Goal: Task Accomplishment & Management: Complete application form

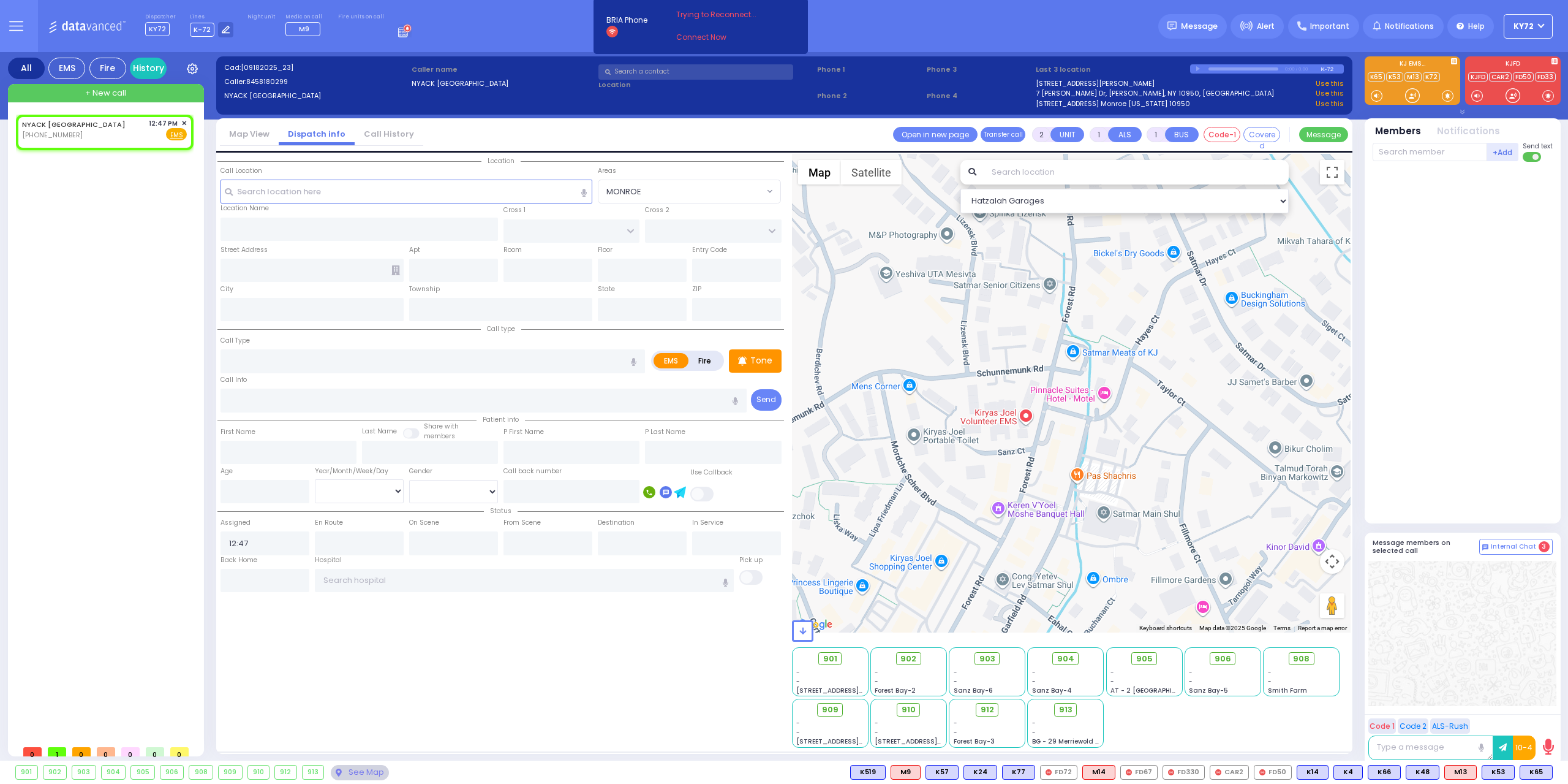
select select
radio input "true"
select select
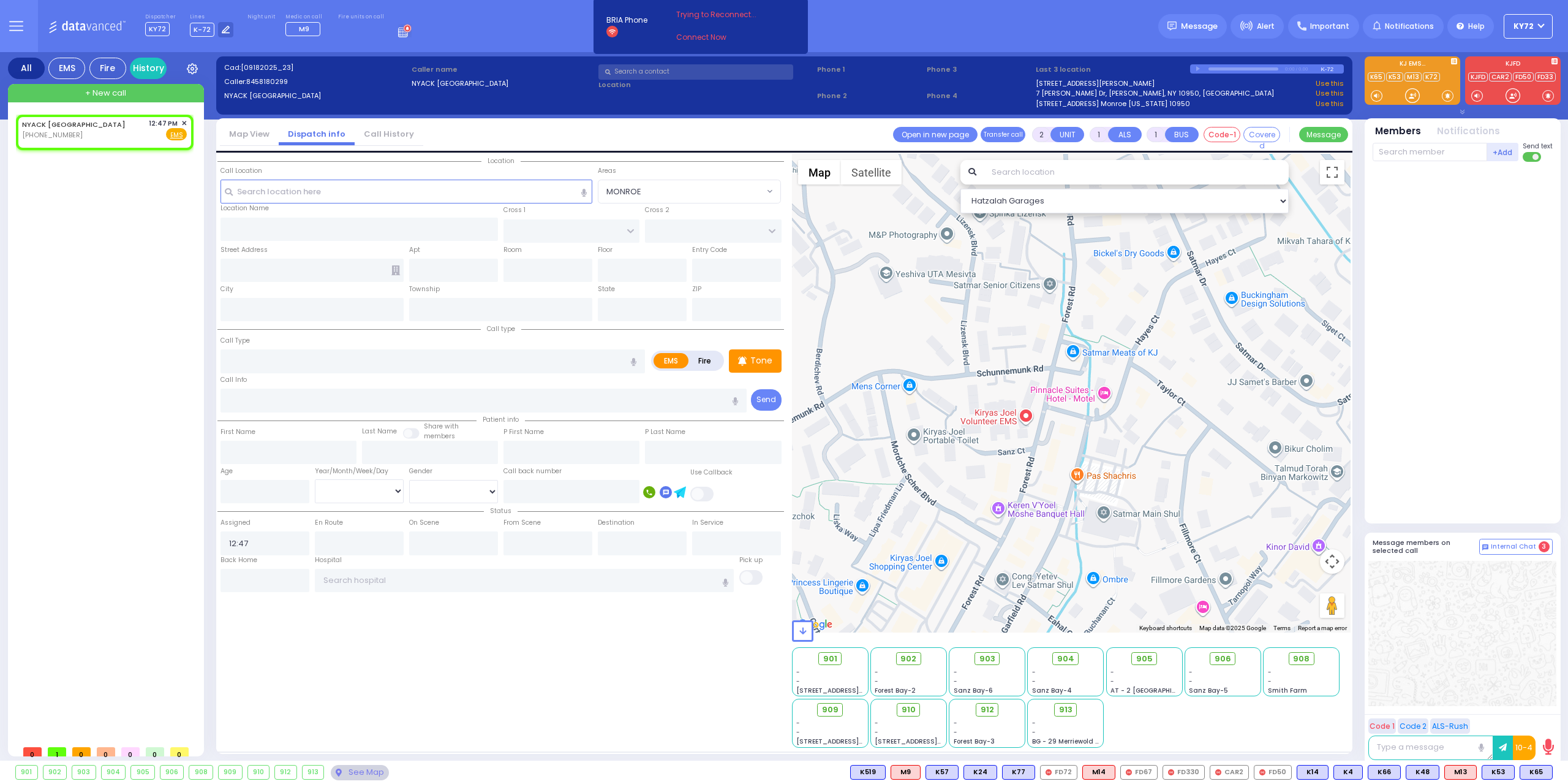
select select "Hatzalah Garages"
drag, startPoint x: 675, startPoint y: 370, endPoint x: 679, endPoint y: 376, distance: 7.2
click at [679, 376] on div "Call type Call Type EMS Fire Tone" at bounding box center [501, 367] width 567 height 92
click at [699, 369] on div "EMS Fire" at bounding box center [687, 360] width 73 height 20
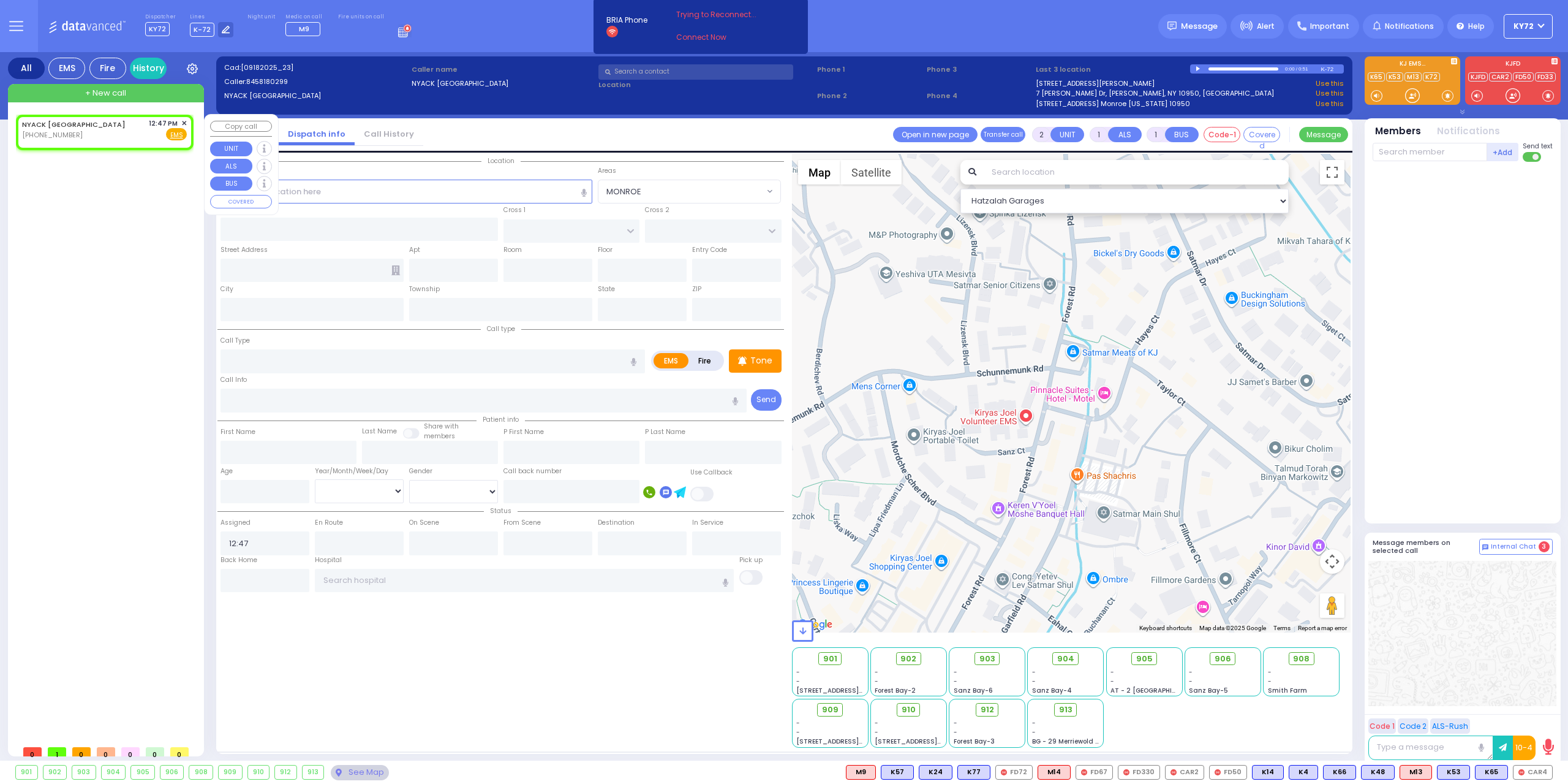
click at [114, 141] on div "NYACK [GEOGRAPHIC_DATA] [PHONE_NUMBER] 12:47 PM ✕ Fire EMS" at bounding box center [104, 131] width 173 height 31
select select
radio input "true"
select select
select select "Hatzalah Garages"
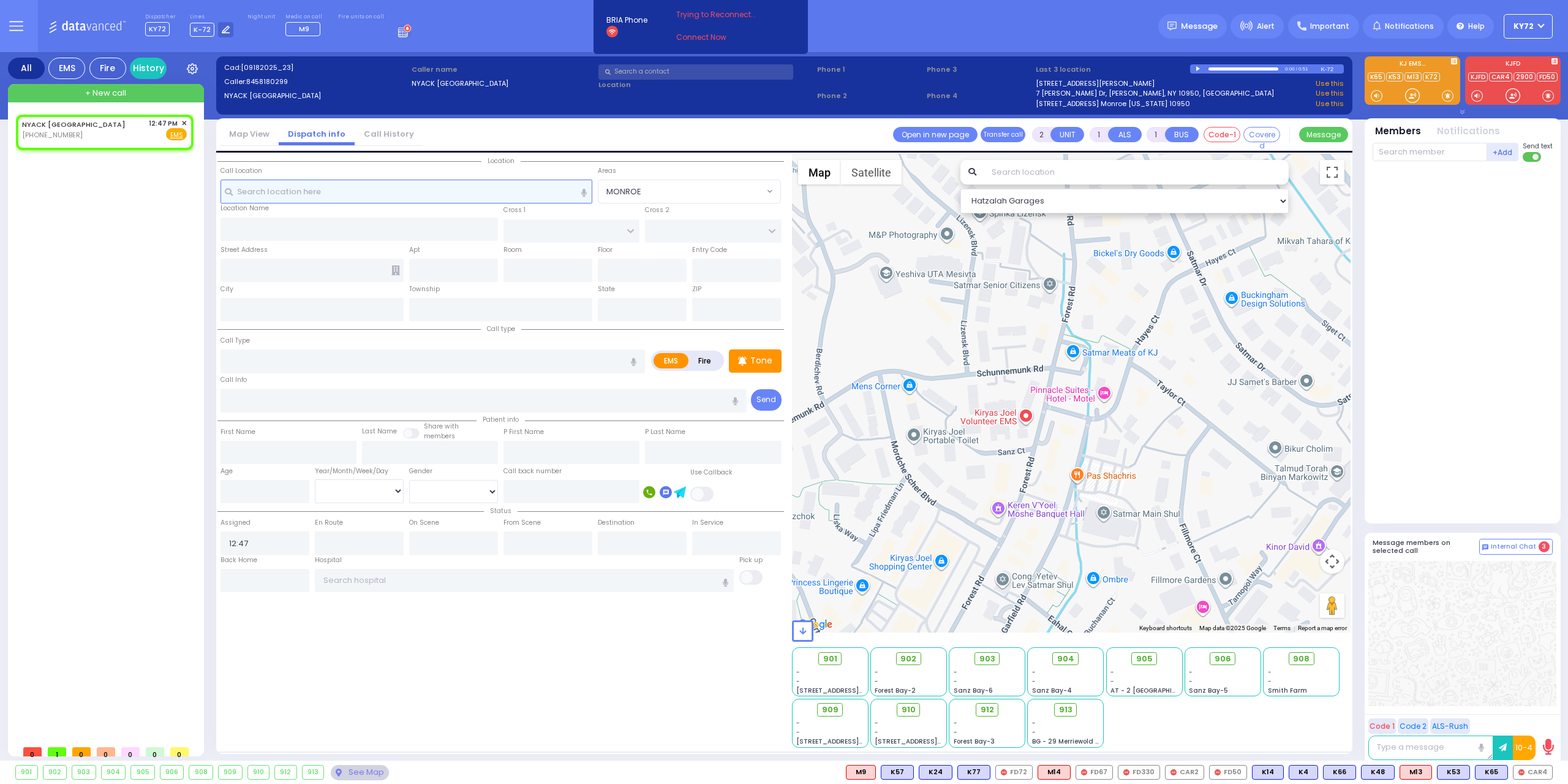
click at [373, 199] on input "text" at bounding box center [406, 191] width 373 height 23
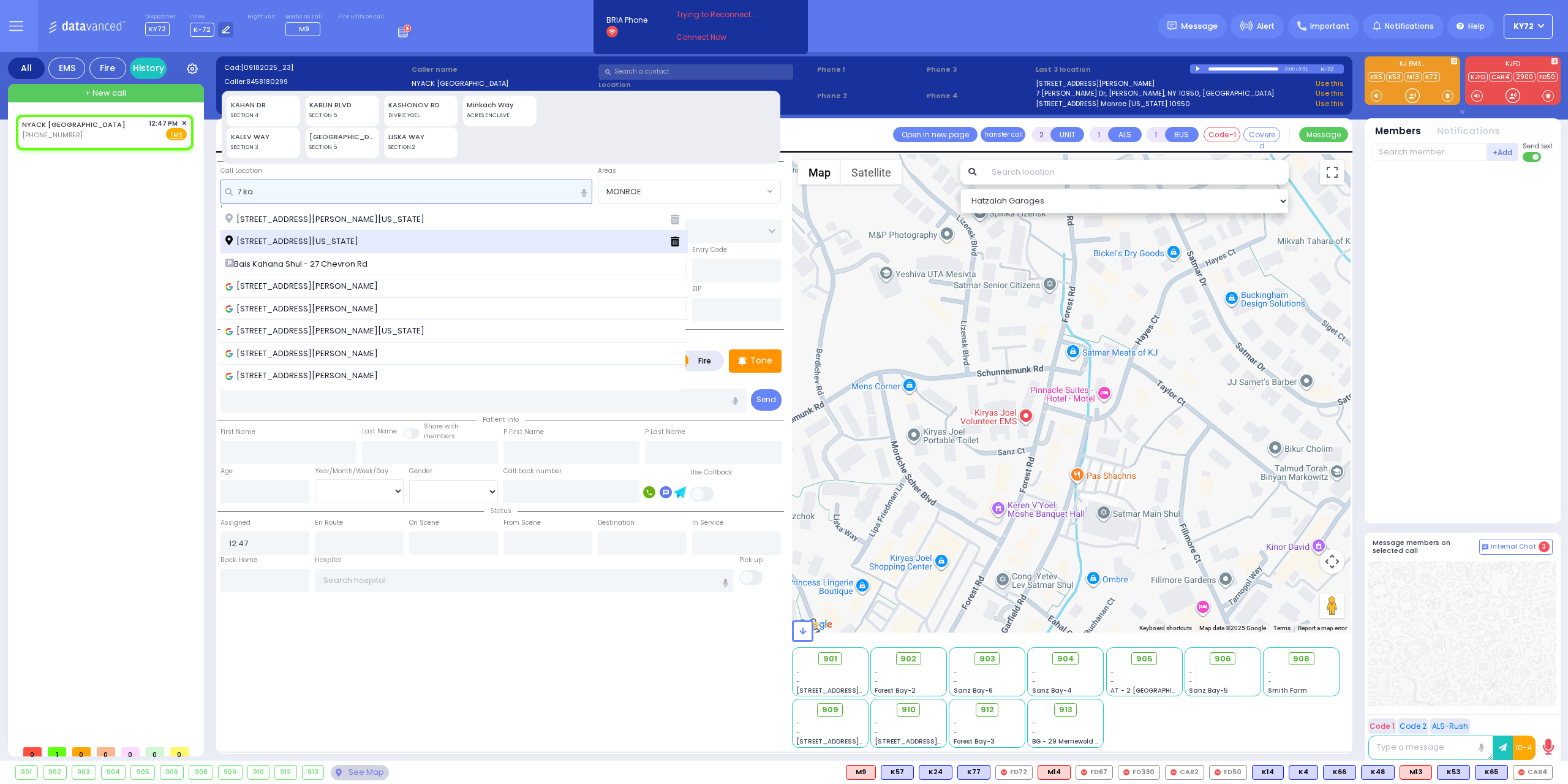
type input "7 ka"
click at [396, 241] on div "[STREET_ADDRESS][US_STATE]" at bounding box center [443, 241] width 435 height 13
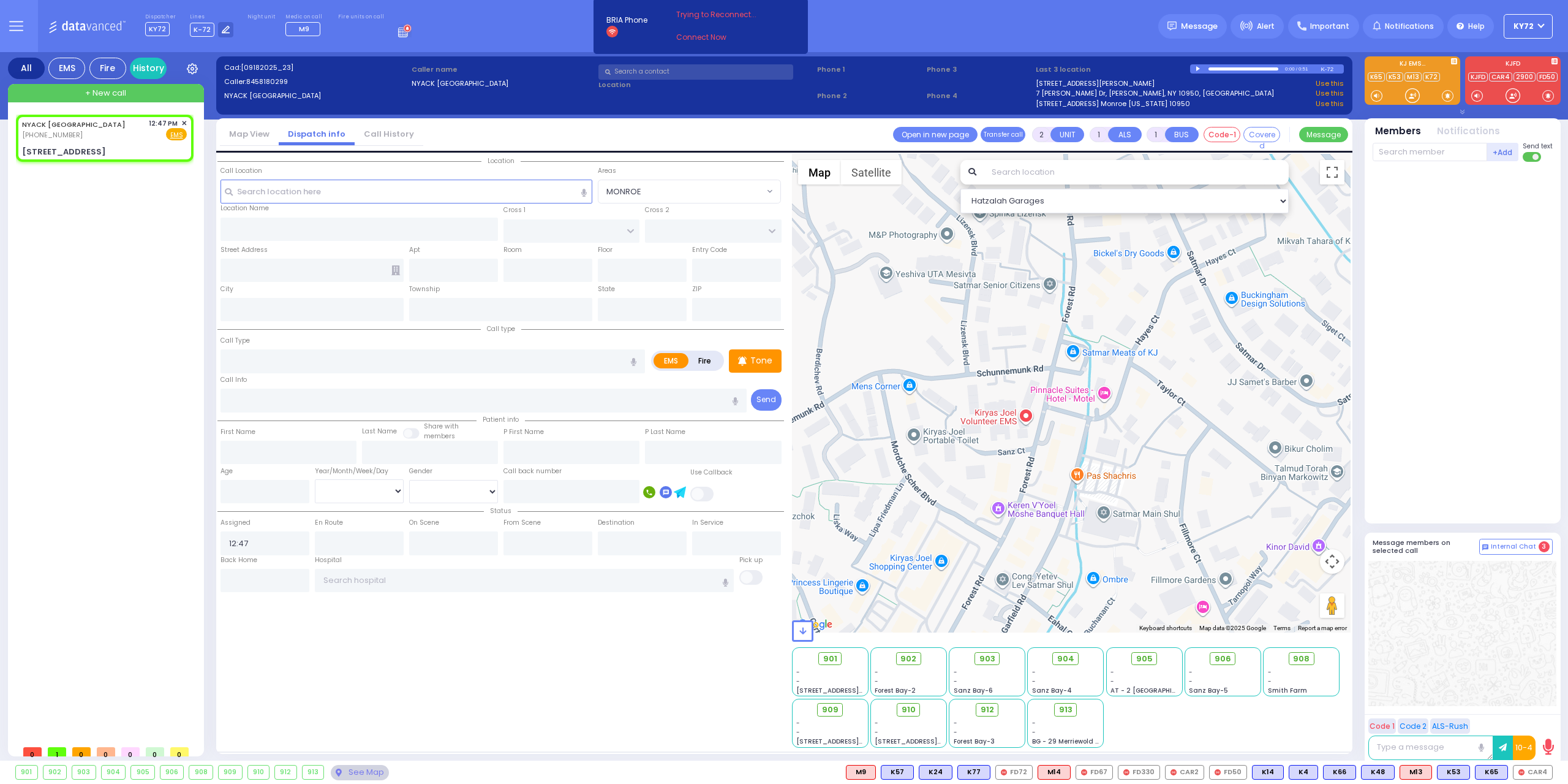
select select
radio input "true"
select select
select select "Hatzalah Garages"
type input "KERESTIER COURT"
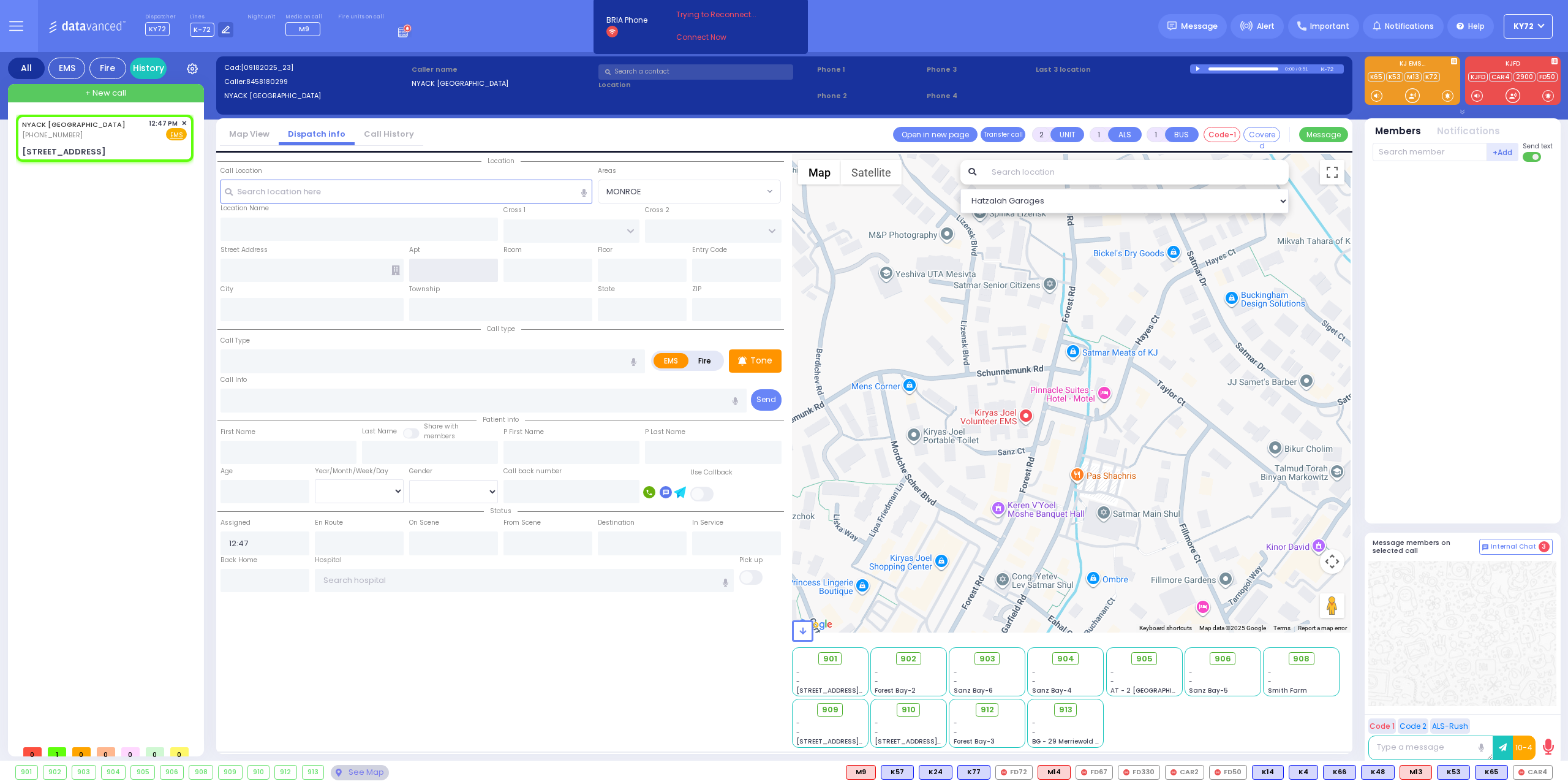
type input "[PERSON_NAME] DR"
type input "[STREET_ADDRESS]"
type input "4"
type input "Monroe"
type input "[US_STATE]"
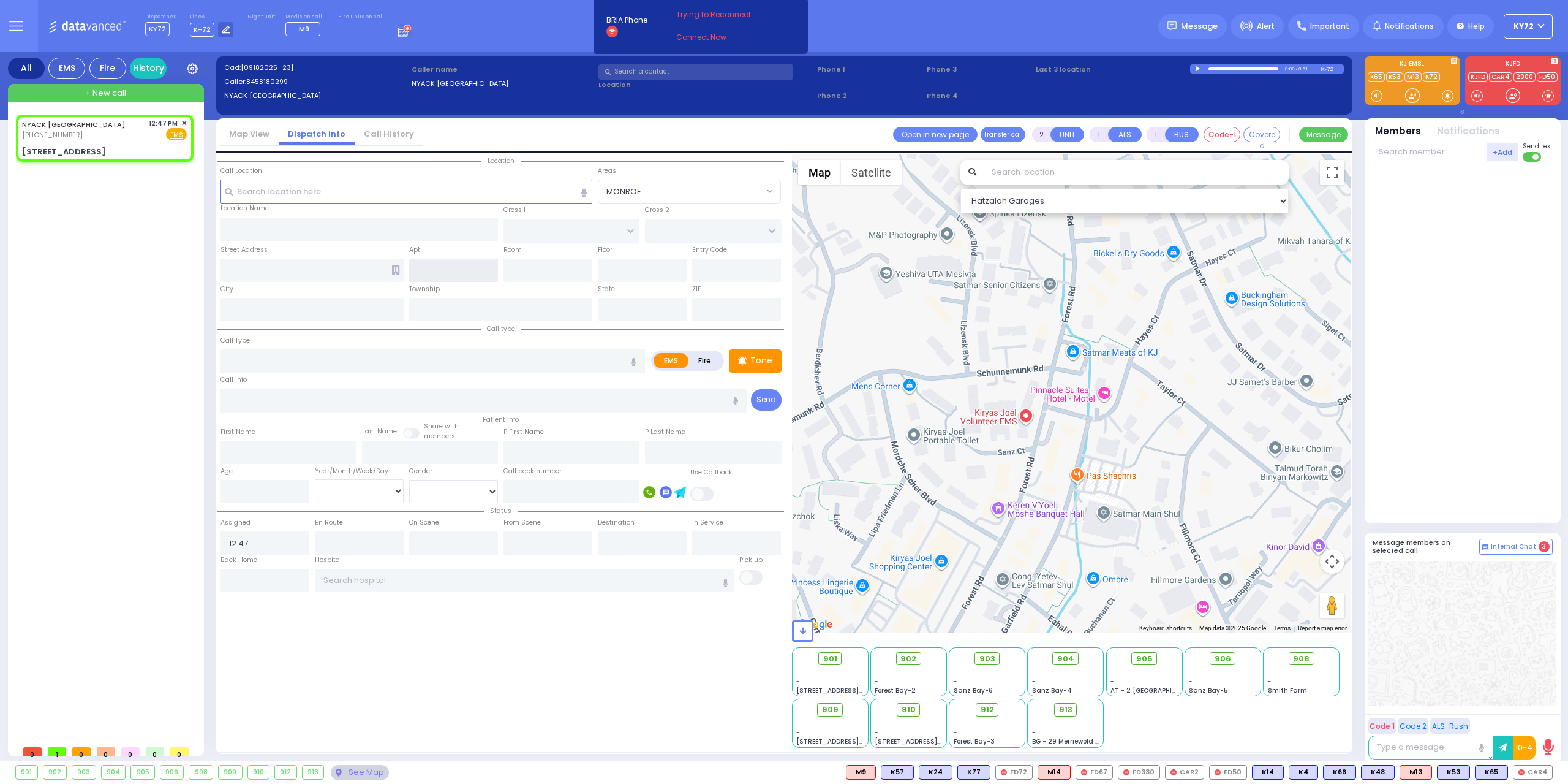
type input "10950"
select select "SECTION 4"
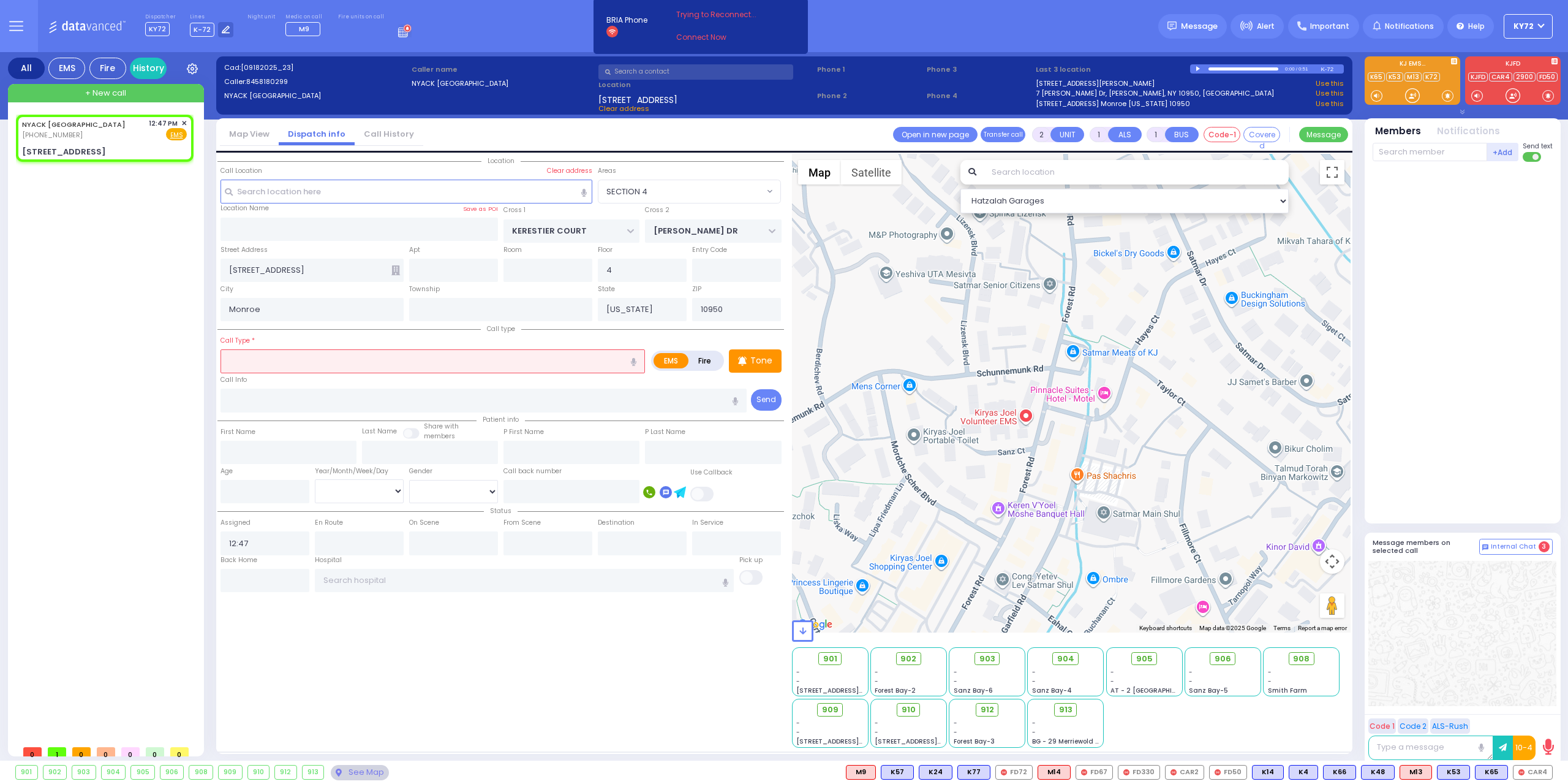
click at [700, 362] on label "Fire" at bounding box center [705, 361] width 34 height 15
radio input "true"
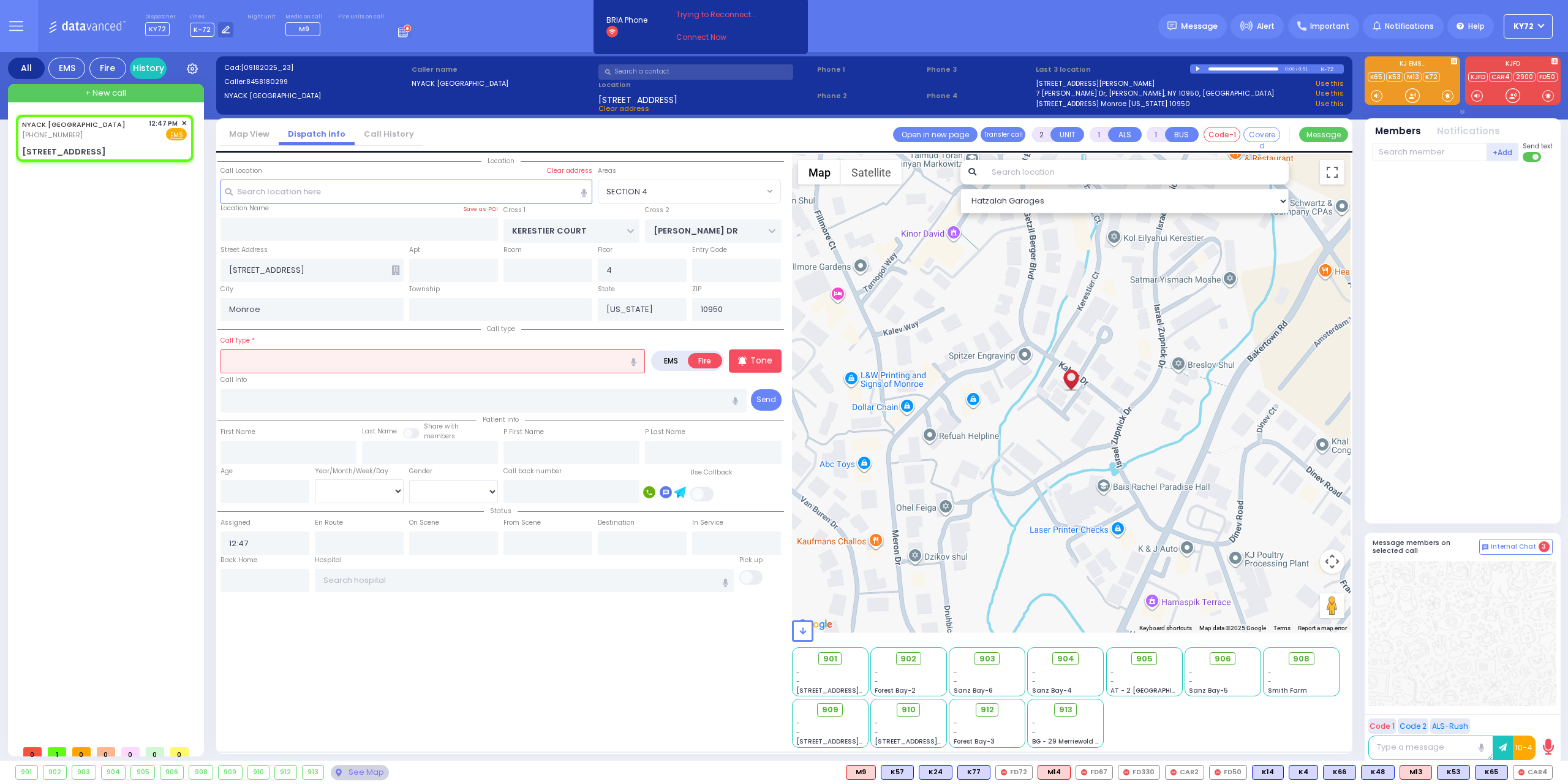
click at [435, 363] on input "text" at bounding box center [432, 360] width 424 height 23
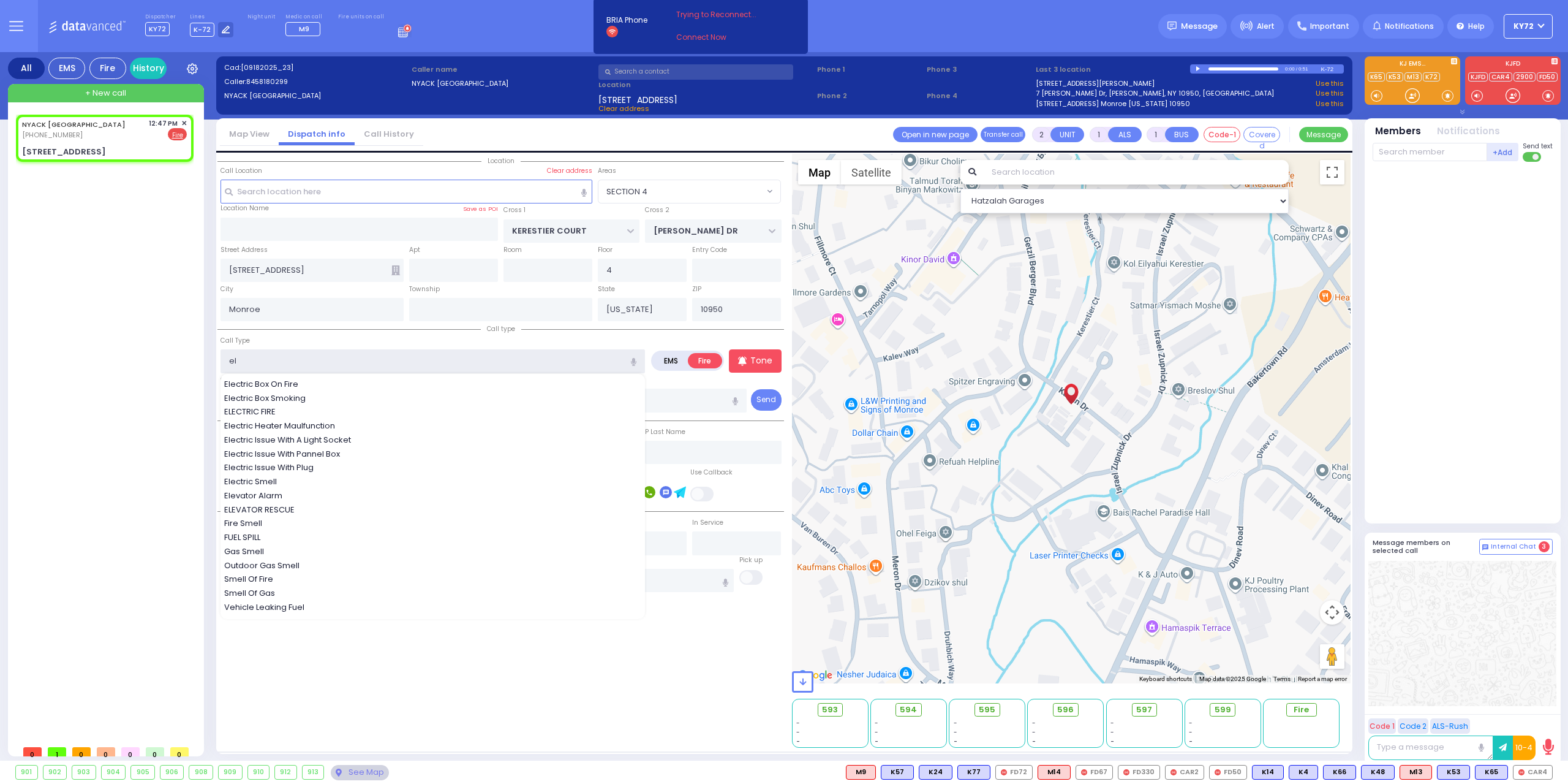
type input "ele"
select select
radio input "true"
select select
select select "Hatzalah Garages"
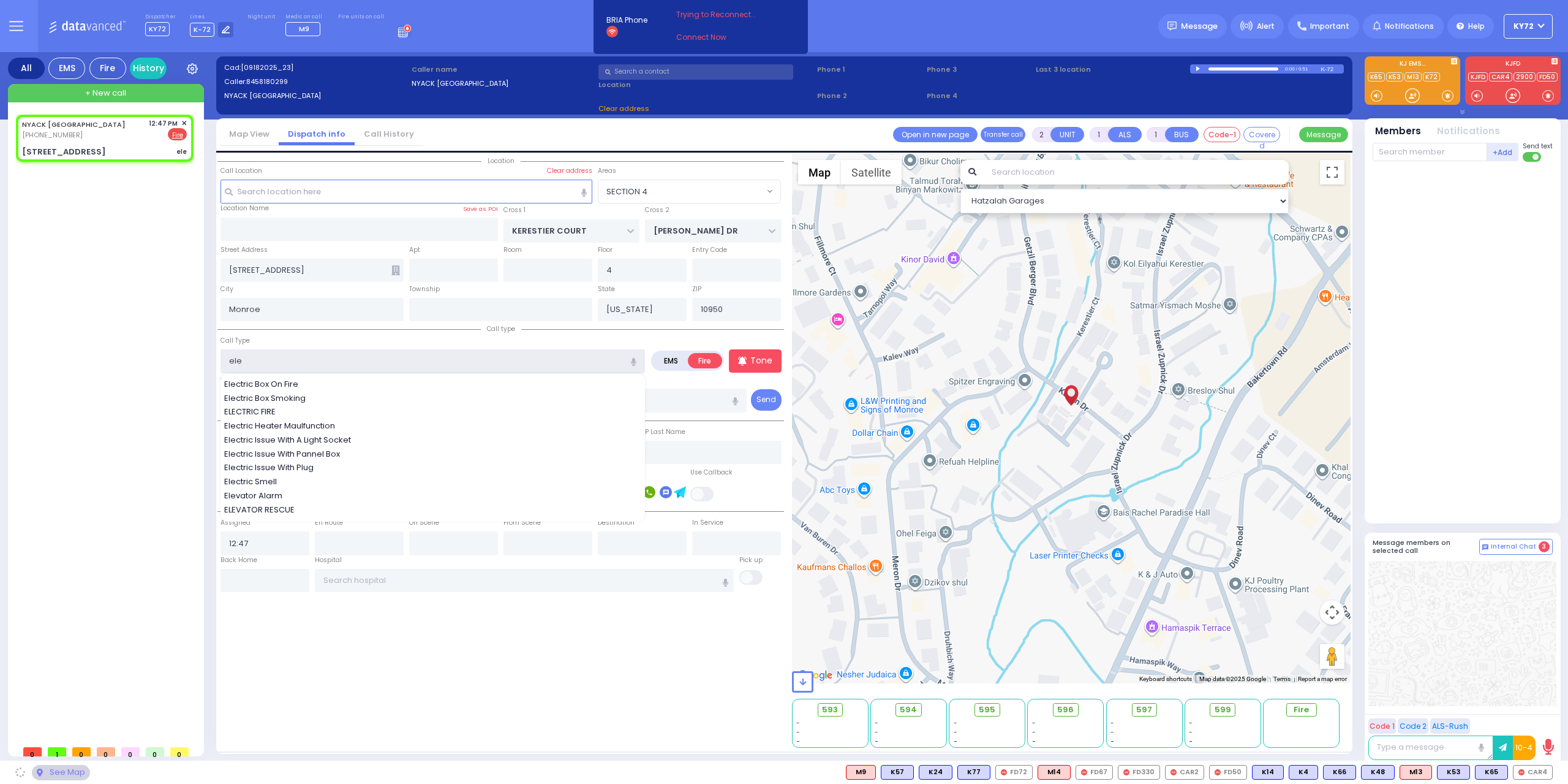
type input "elev"
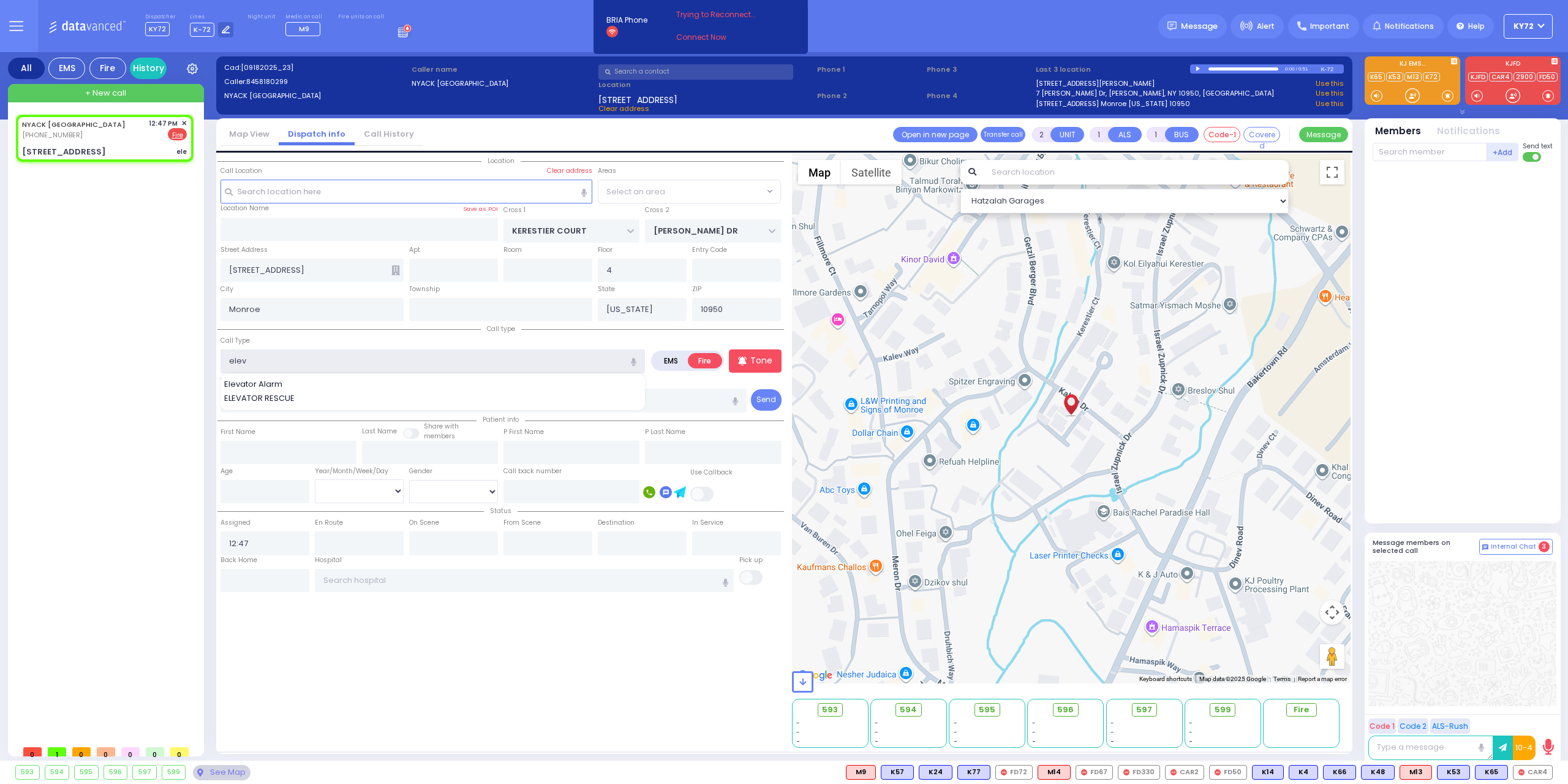
select select "SECTION 4"
click at [420, 399] on div "ELEVATOR RESCUE" at bounding box center [433, 399] width 418 height 13
type input "ELEVATOR RESCUE"
click at [1522, 774] on span "CAR4" at bounding box center [1532, 771] width 38 height 13
select select
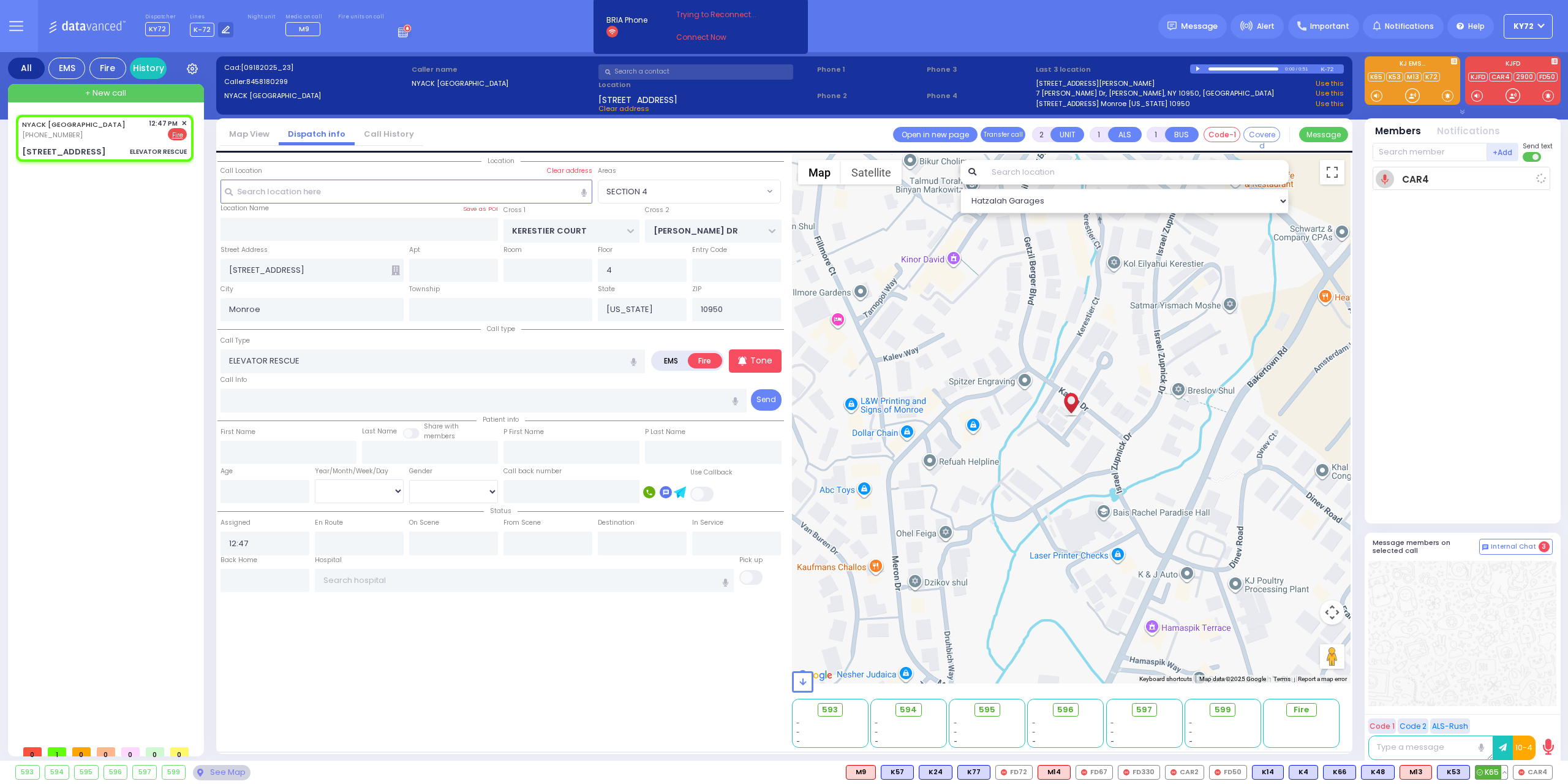
radio input "true"
select select
select select "Hatzalah Garages"
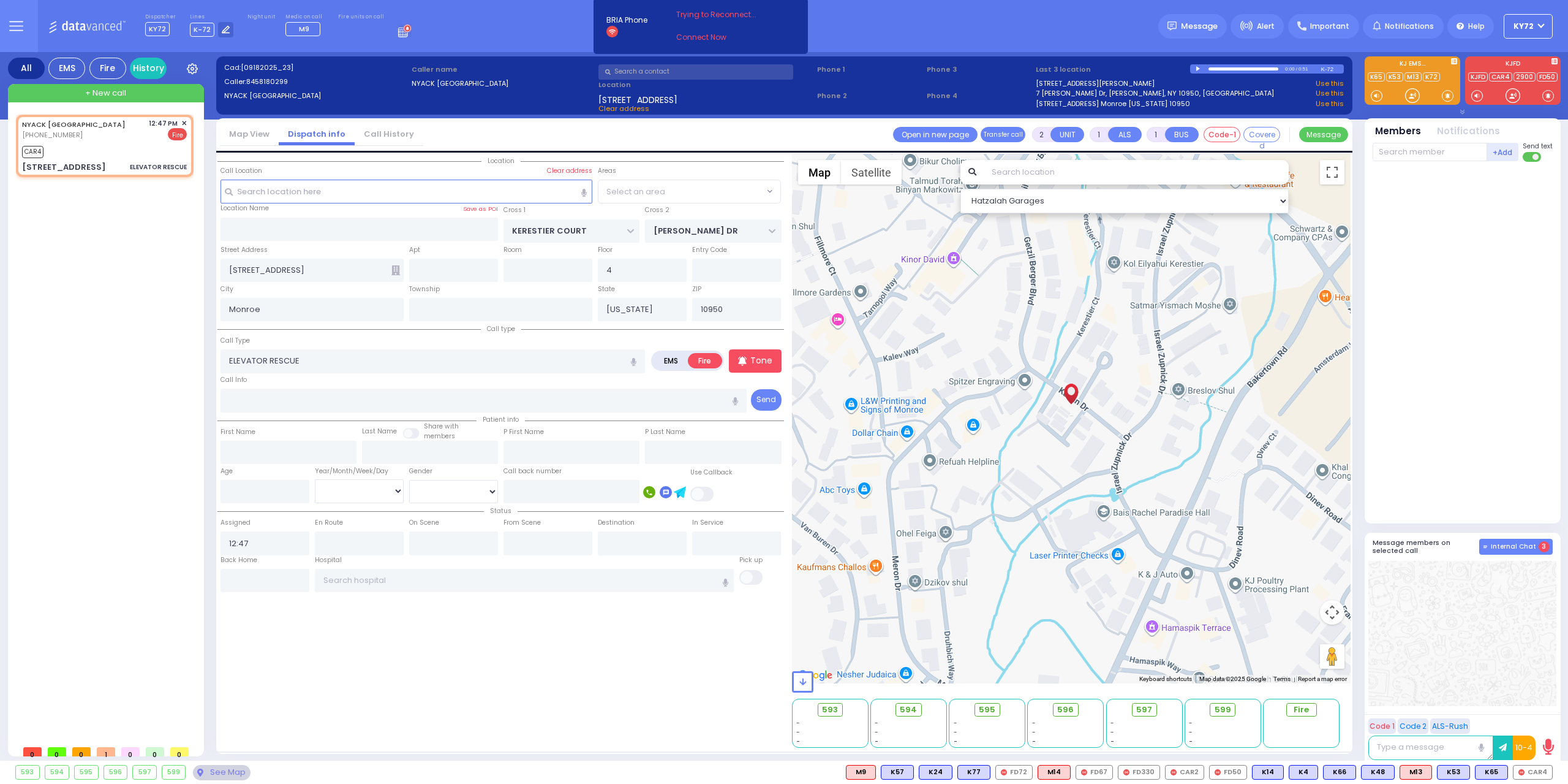
radio input "true"
select select
type input "12:49"
select select
select select "Hatzalah Garages"
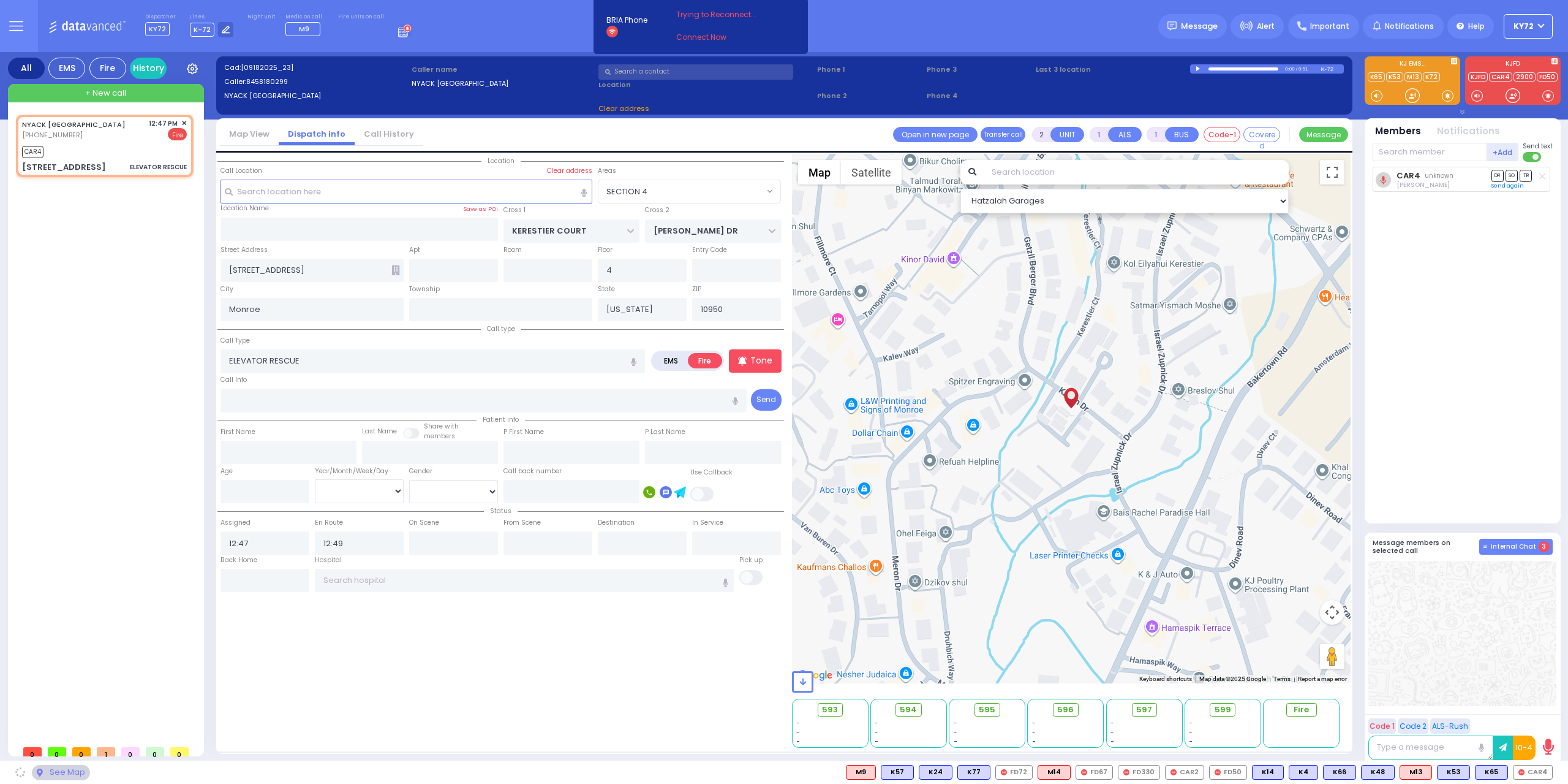
select select "SECTION 4"
select select
radio input "true"
select select
select select "Hatzalah Garages"
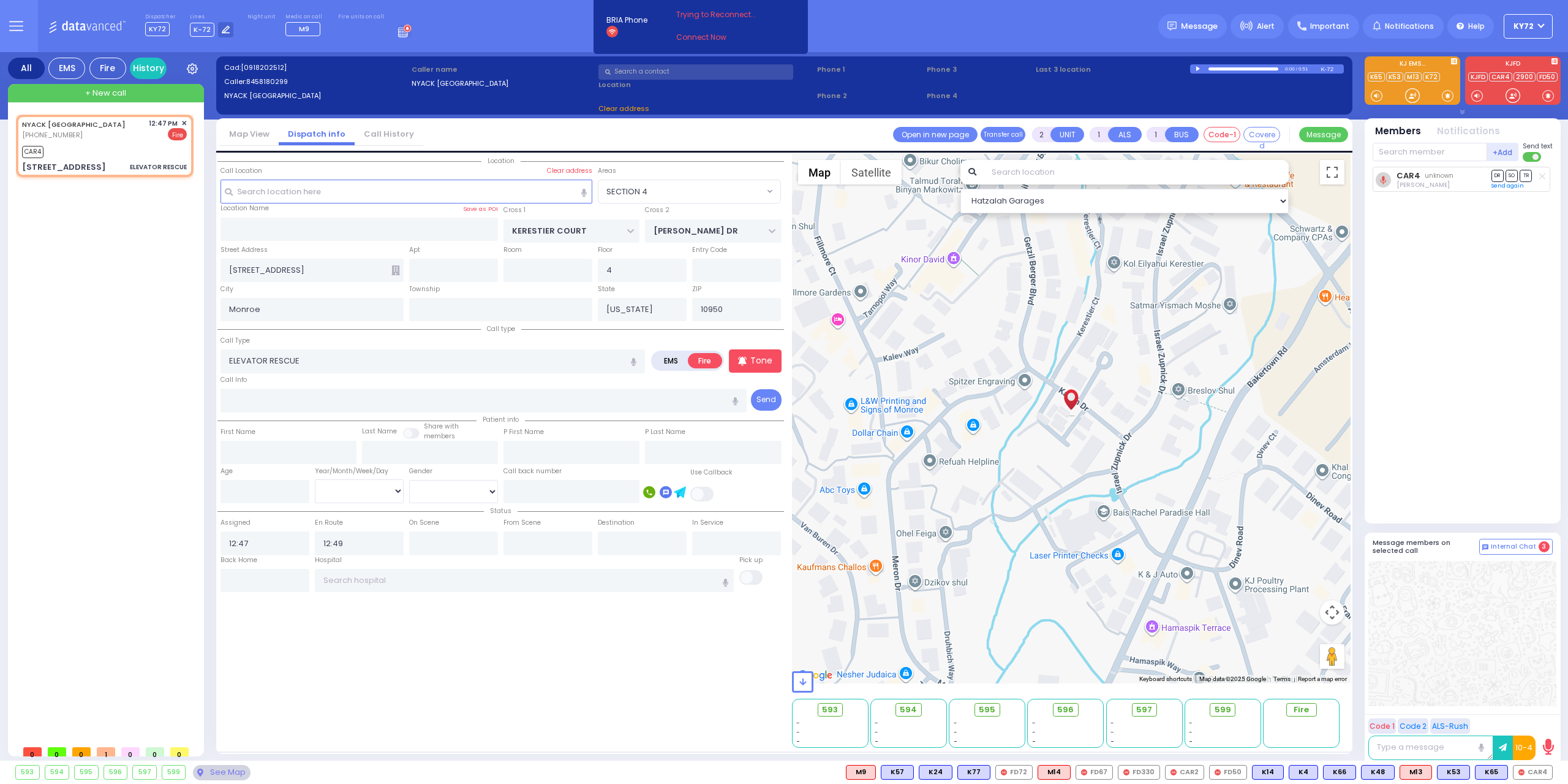
select select "SECTION 4"
click at [1404, 151] on input "text" at bounding box center [1430, 152] width 115 height 18
select select
radio input "true"
select select
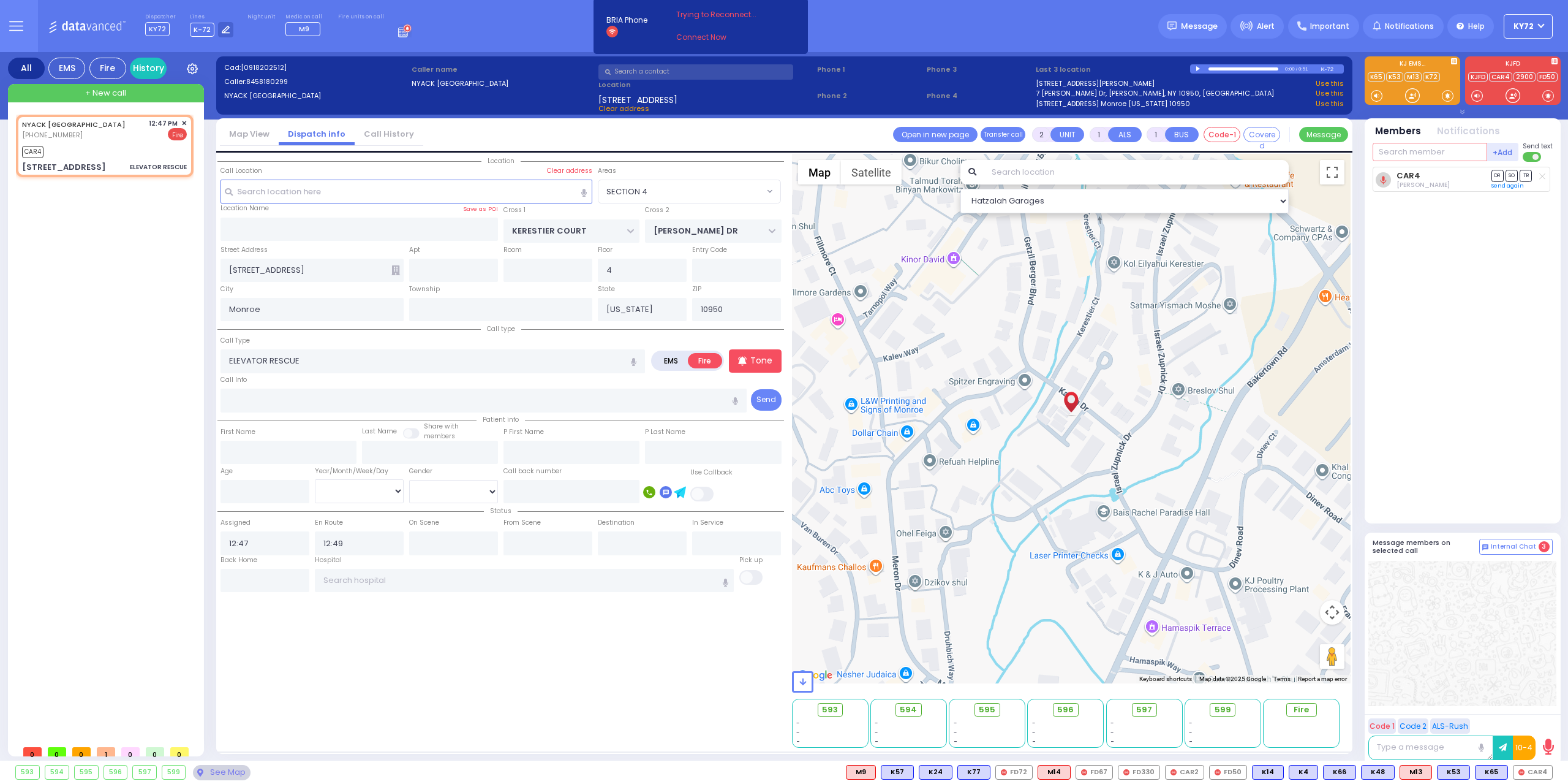
select select "Hatzalah Garages"
select select "SECTION 4"
type input "21"
select select
radio input "true"
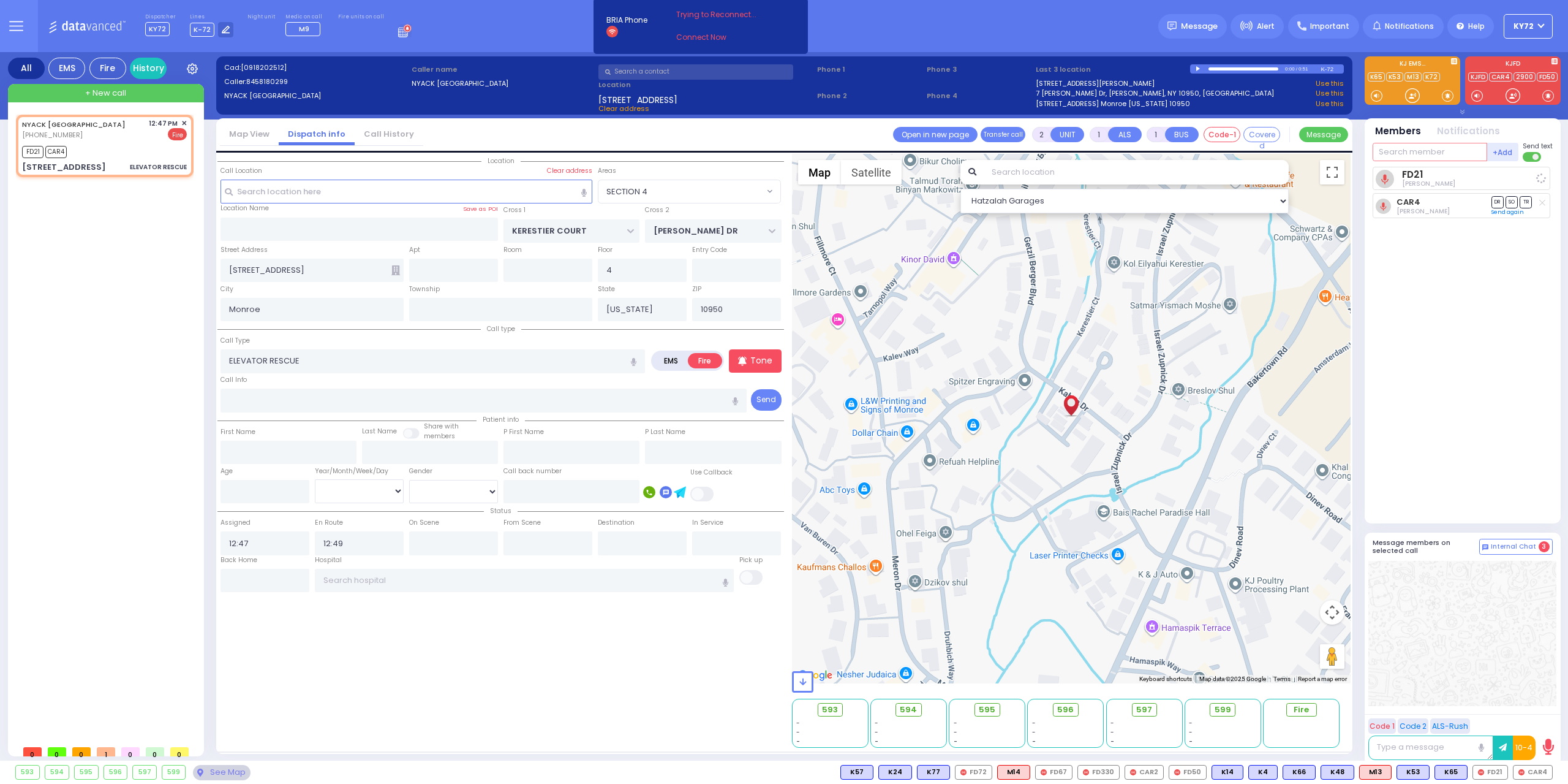
select select
select select "Hatzalah Garages"
select select "SECTION 4"
click at [1525, 778] on span "CAR5" at bounding box center [1533, 771] width 38 height 13
select select
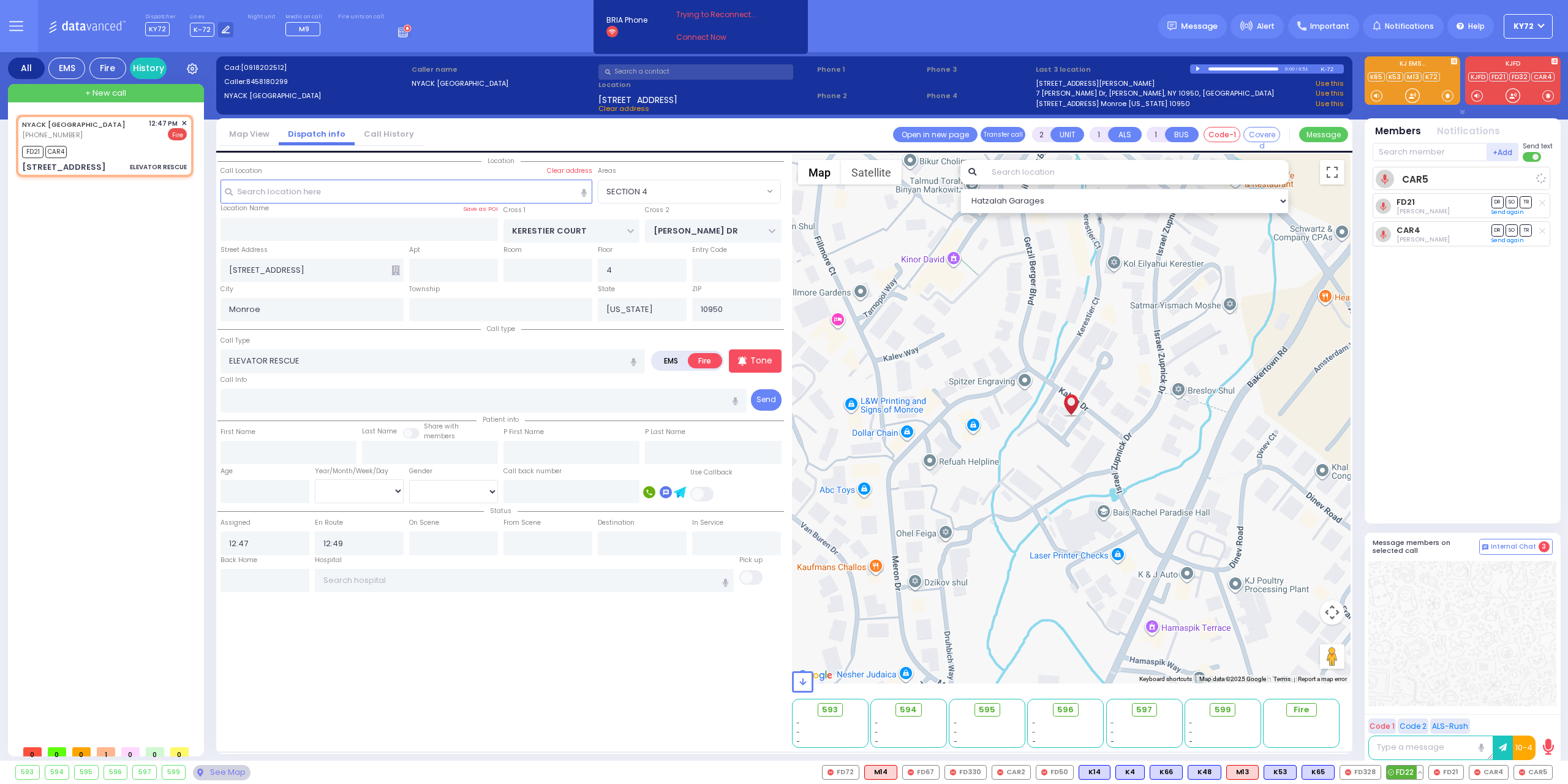
radio input "true"
select select
select select "Hatzalah Garages"
select select "SECTION 4"
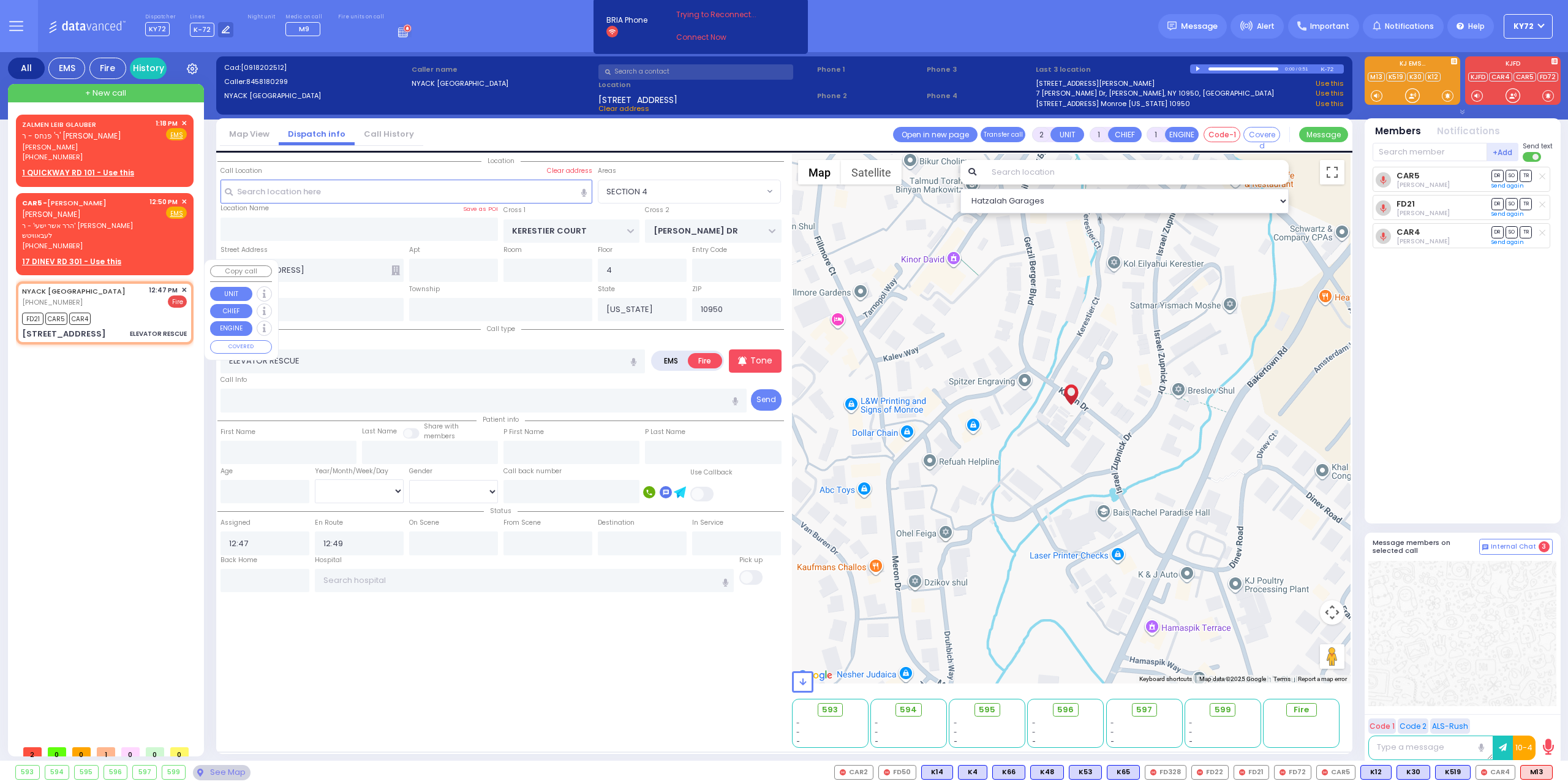
click at [186, 285] on span "✕" at bounding box center [184, 290] width 6 height 10
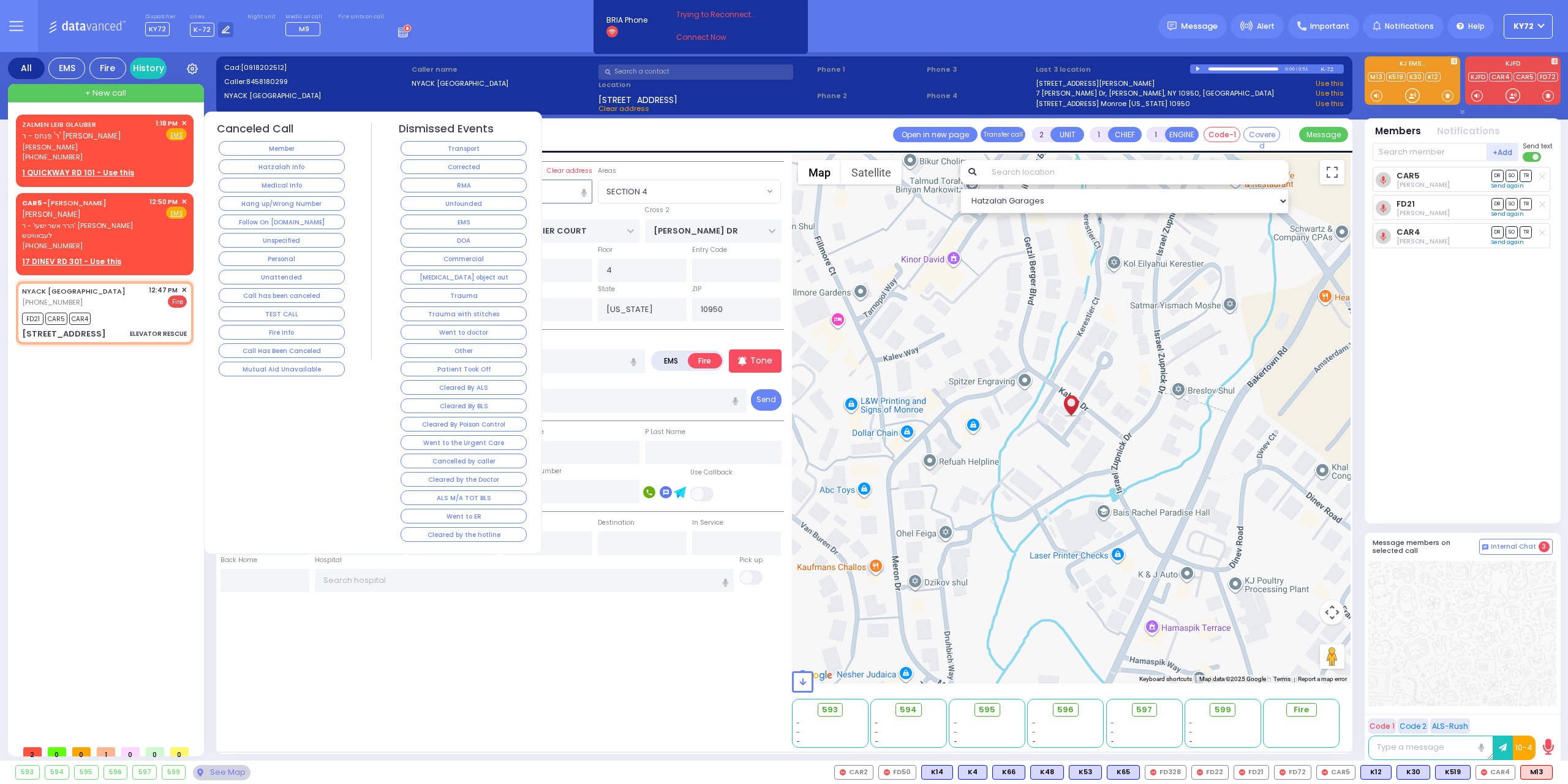
click at [465, 176] on div "RMA" at bounding box center [463, 185] width 131 height 18
click at [470, 164] on button "Corrected" at bounding box center [463, 166] width 127 height 15
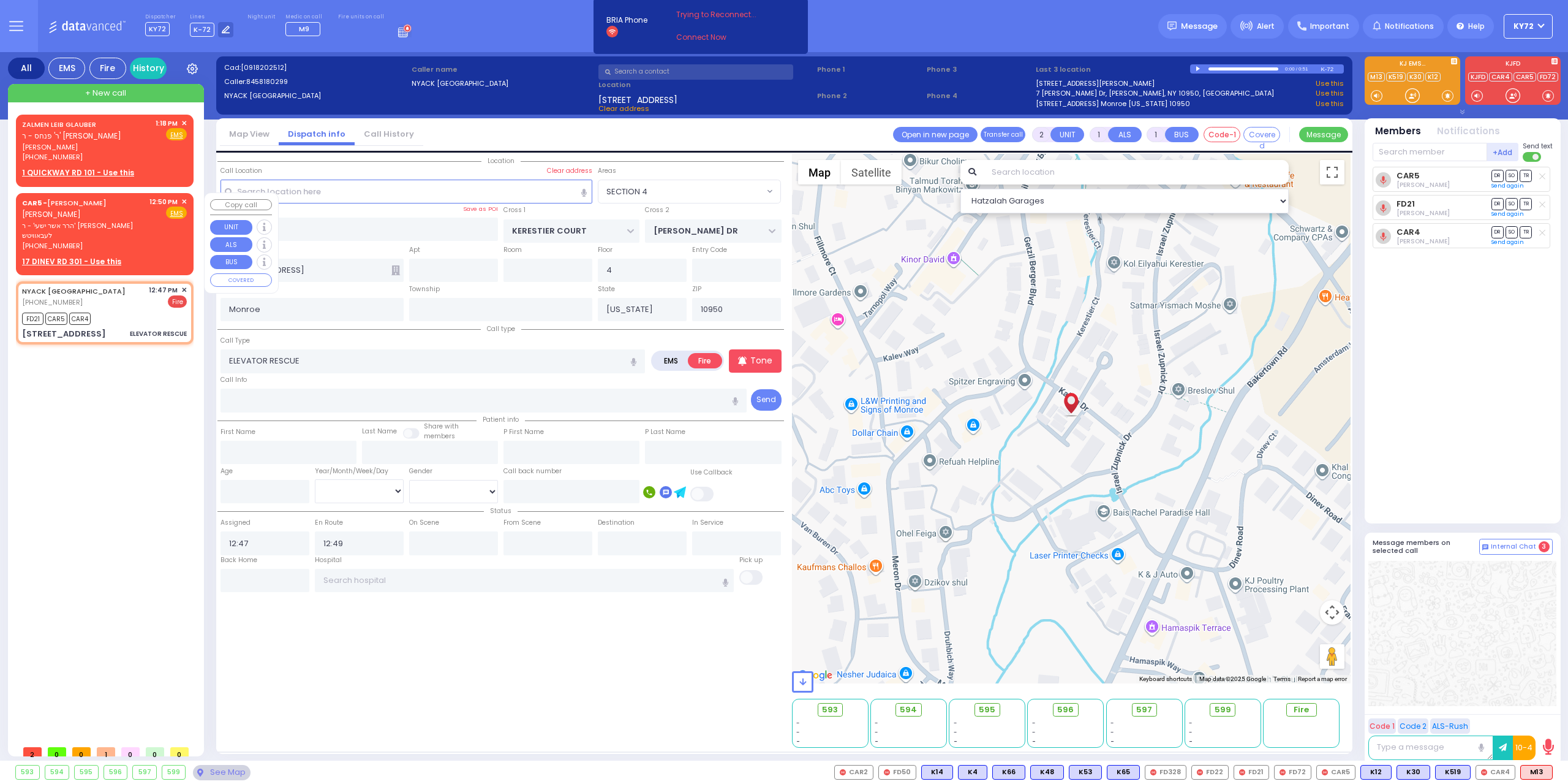
select select
radio input "true"
select select
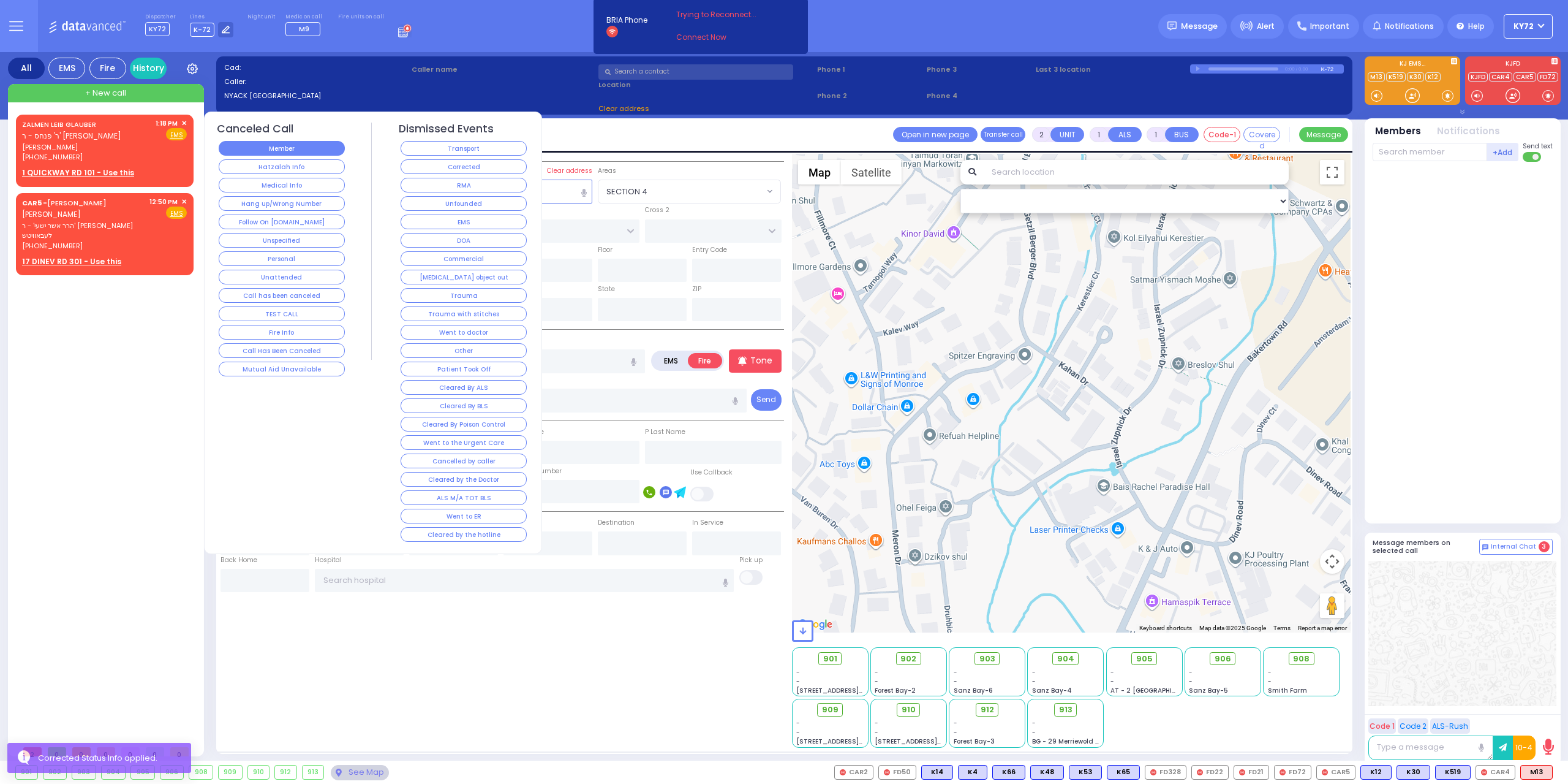
click at [319, 151] on button "Member" at bounding box center [282, 148] width 127 height 15
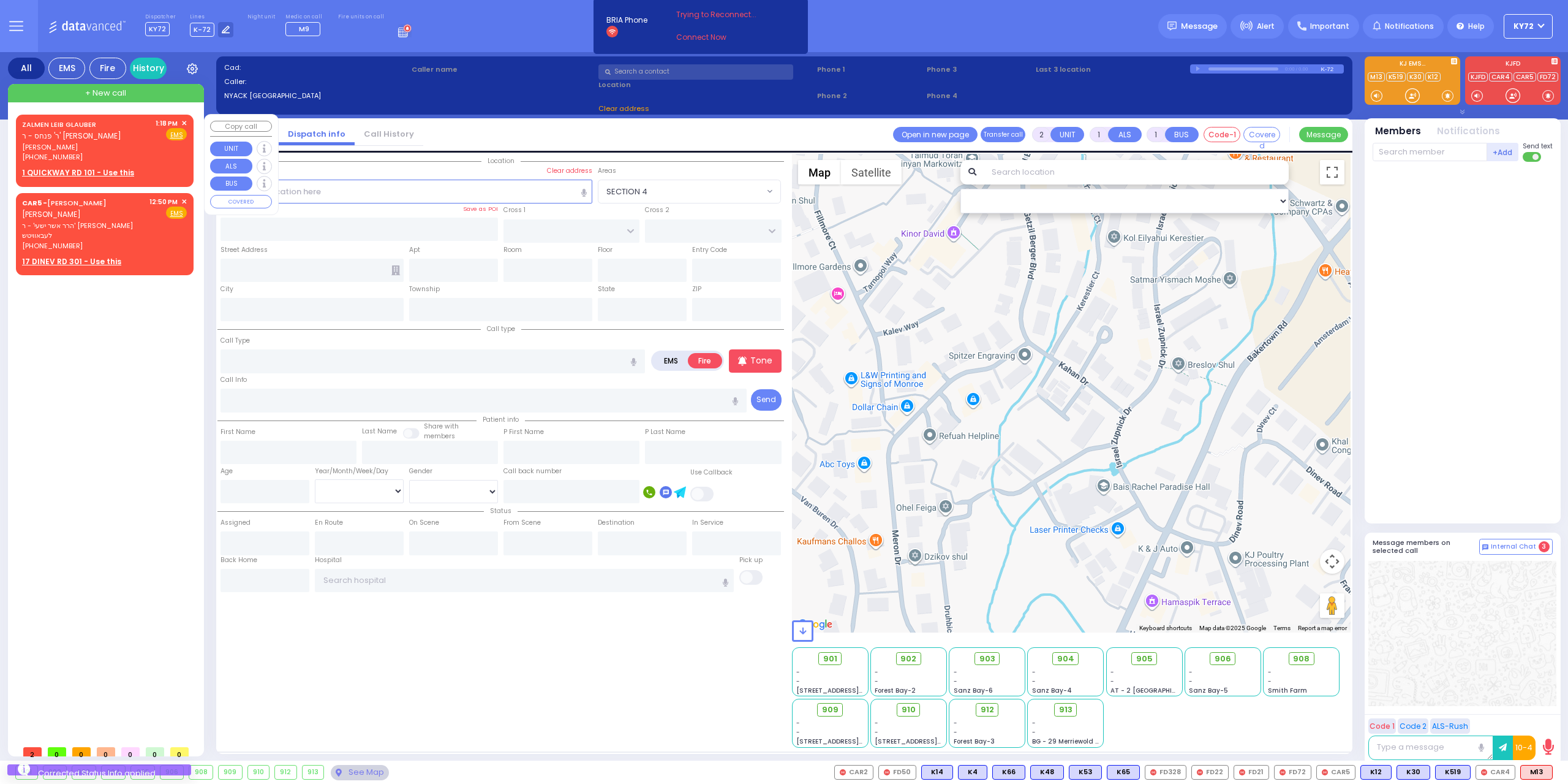
click at [185, 122] on span "✕" at bounding box center [184, 123] width 6 height 10
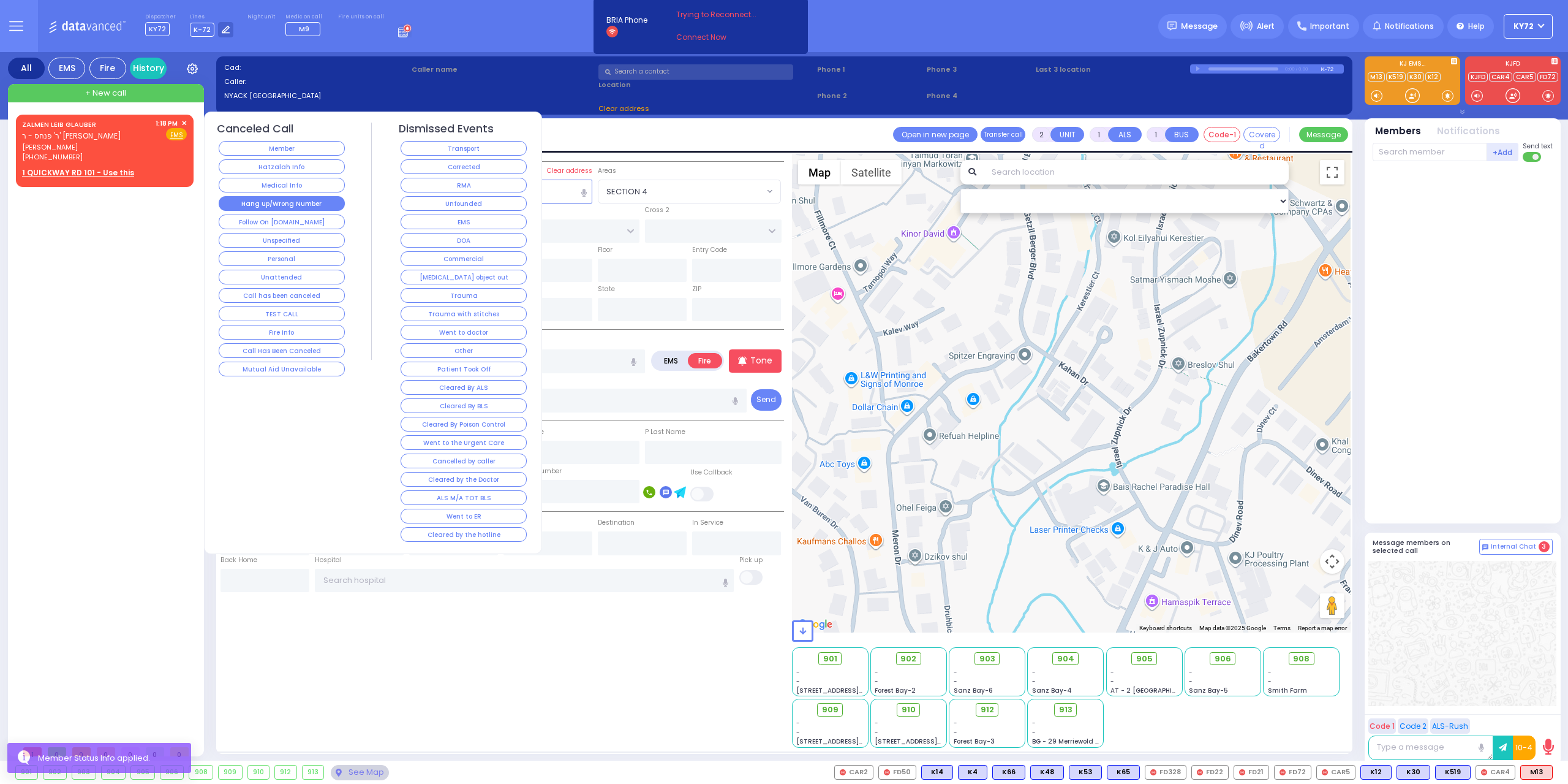
click at [251, 206] on button "Hang up/Wrong Number" at bounding box center [282, 203] width 127 height 15
